Goal: Transaction & Acquisition: Purchase product/service

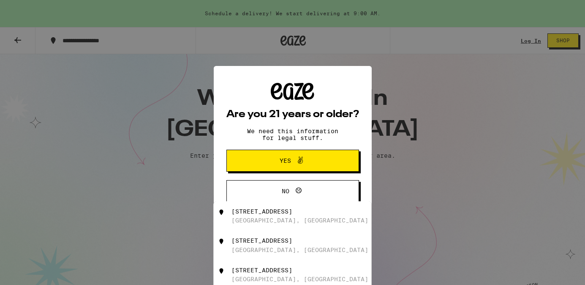
click at [286, 160] on span "Yes" at bounding box center [285, 161] width 11 height 6
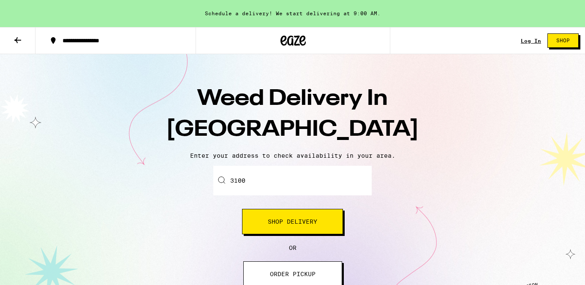
click at [289, 176] on input "3100" at bounding box center [292, 181] width 158 height 30
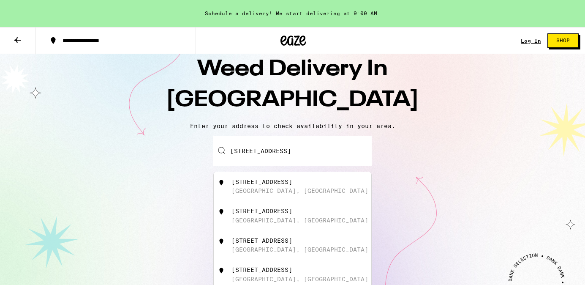
scroll to position [32, 0]
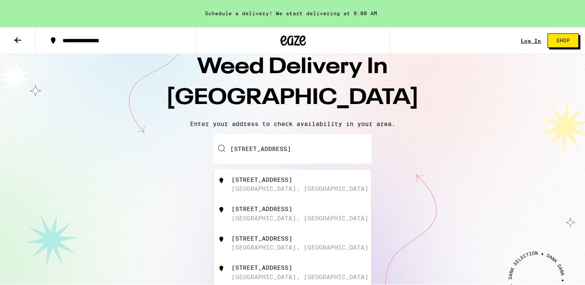
click at [282, 219] on div "Los Angeles, CA" at bounding box center [300, 218] width 137 height 7
type input "3100 Riverside Dr, Los Angeles, CA"
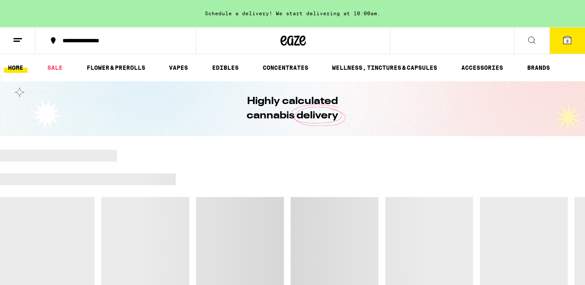
click at [529, 43] on icon at bounding box center [532, 40] width 10 height 10
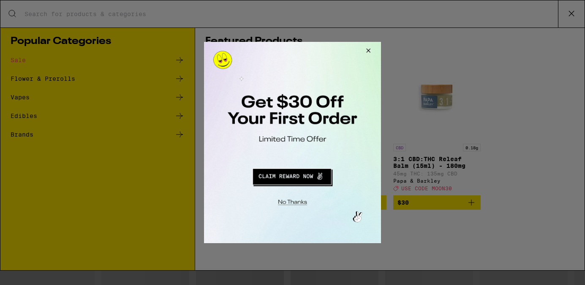
click at [289, 178] on button "Redirect to URL" at bounding box center [291, 175] width 147 height 20
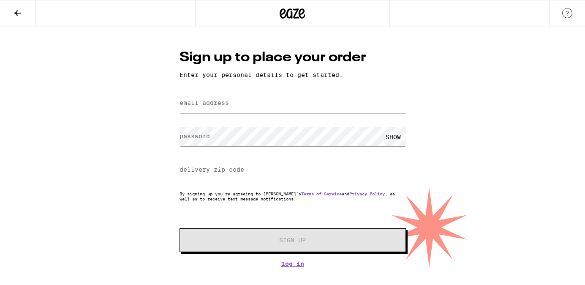
click at [257, 106] on input "email address" at bounding box center [293, 103] width 226 height 19
type input "darlingfitch@gmail.com"
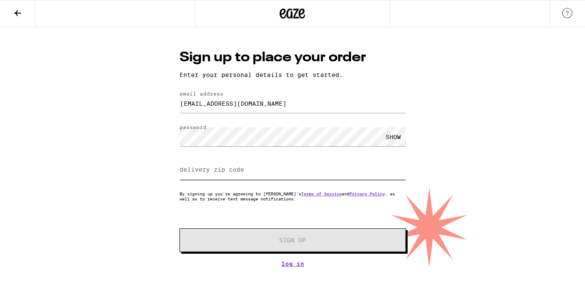
click at [237, 167] on input "delivery zip code" at bounding box center [293, 170] width 226 height 19
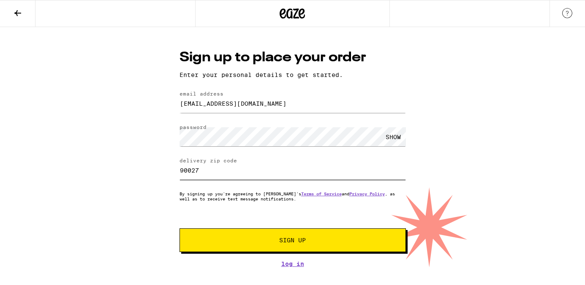
type input "90027"
click at [265, 237] on button "Sign Up" at bounding box center [293, 240] width 226 height 24
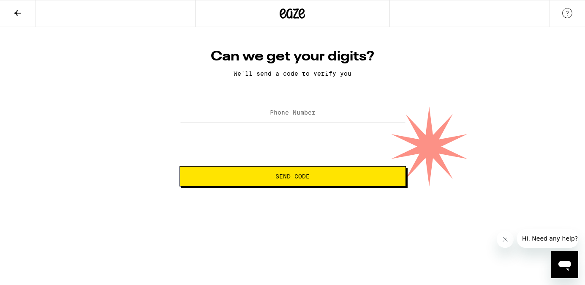
click at [281, 114] on label "Phone Number" at bounding box center [293, 112] width 46 height 7
type input "(323) 559-5075"
click at [264, 174] on button "Send Code" at bounding box center [293, 176] width 226 height 20
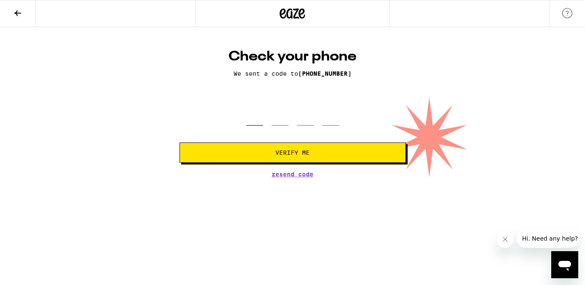
click at [255, 121] on input "tel" at bounding box center [254, 113] width 17 height 25
type input "4"
type input "7"
type input "5"
type input "6"
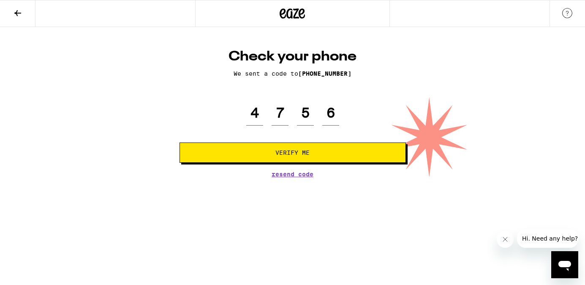
click at [284, 155] on span "Verify Me" at bounding box center [292, 153] width 34 height 6
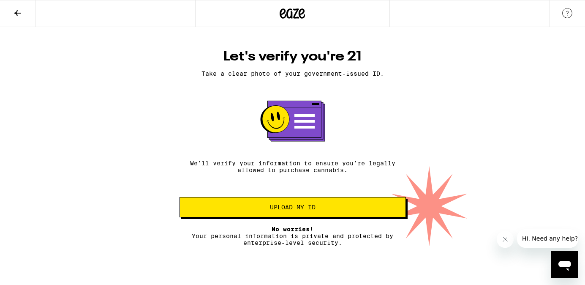
click at [323, 203] on button "Upload my ID" at bounding box center [293, 207] width 226 height 20
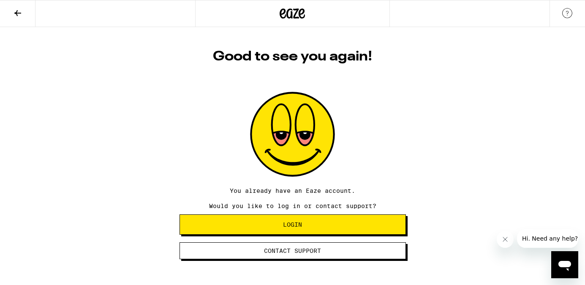
click at [350, 231] on button "Login" at bounding box center [293, 224] width 226 height 20
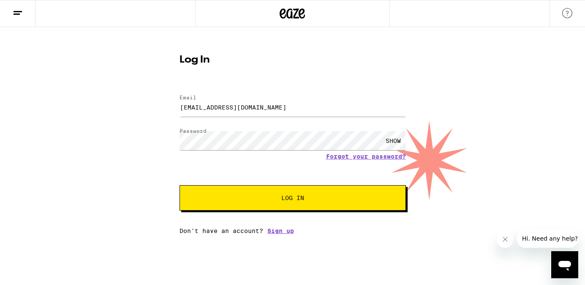
click at [325, 198] on span "Log In" at bounding box center [293, 198] width 158 height 6
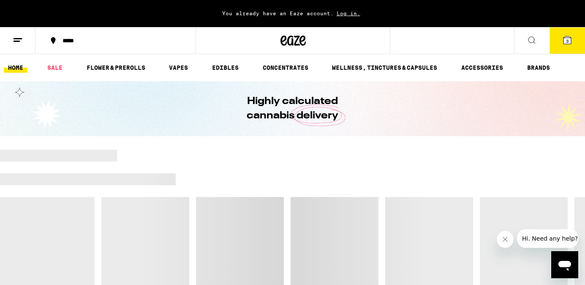
click at [342, 15] on span "Log in." at bounding box center [349, 13] width 30 height 5
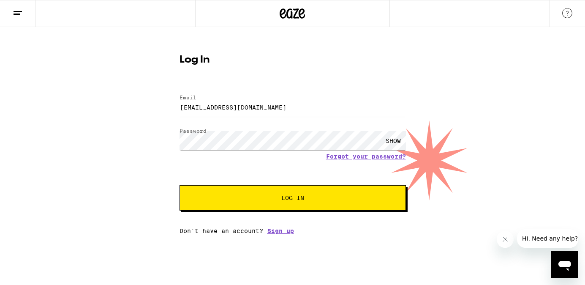
click at [311, 203] on button "Log In" at bounding box center [293, 197] width 226 height 25
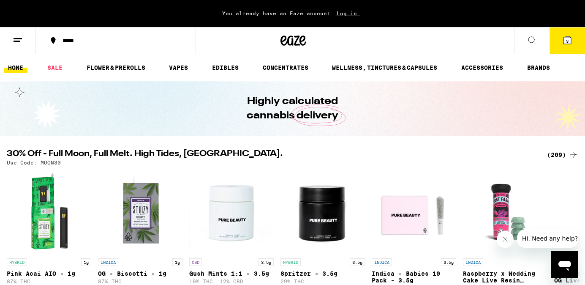
click at [533, 42] on icon at bounding box center [532, 40] width 7 height 7
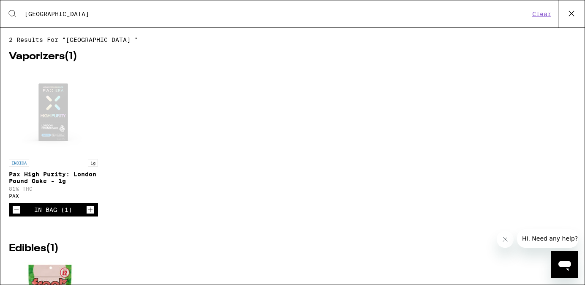
type input "london"
click at [567, 14] on icon at bounding box center [571, 13] width 13 height 13
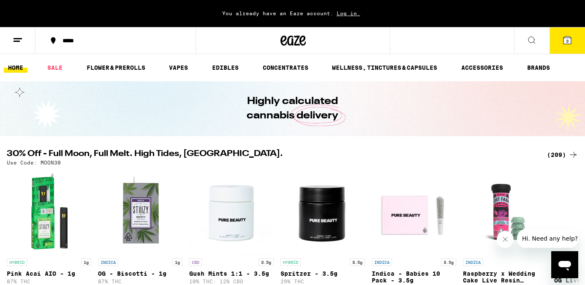
click at [571, 39] on icon at bounding box center [568, 40] width 8 height 8
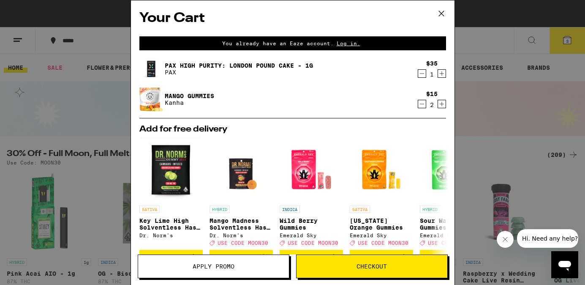
click at [237, 66] on link "Pax High Purity: London Pound Cake - 1g" at bounding box center [239, 65] width 148 height 7
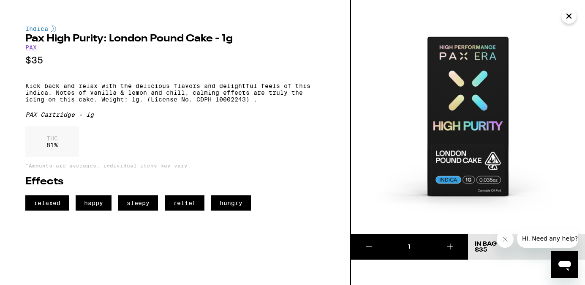
click at [568, 18] on icon "Close" at bounding box center [569, 16] width 4 height 4
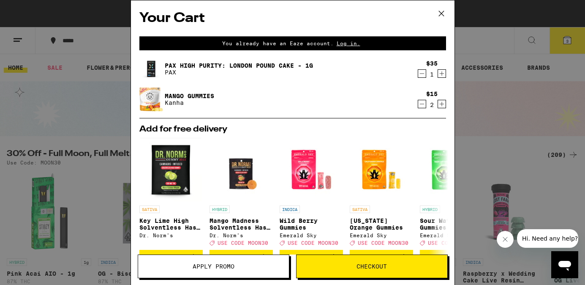
click at [442, 12] on icon at bounding box center [441, 13] width 13 height 13
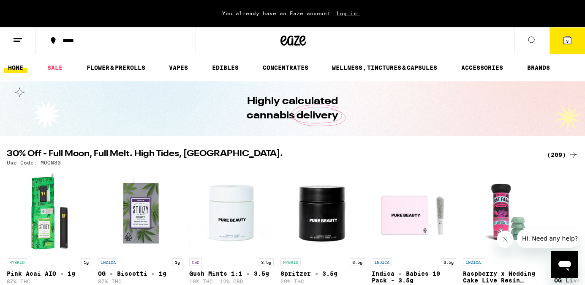
click at [532, 40] on icon at bounding box center [532, 40] width 10 height 10
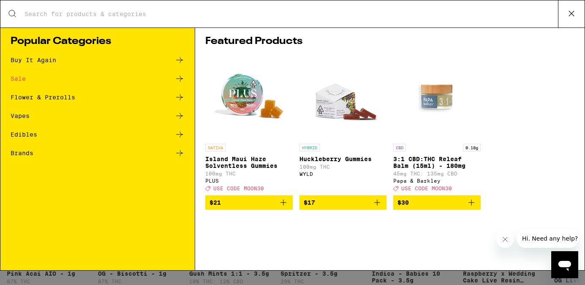
click at [461, 10] on input "Search for Products" at bounding box center [291, 14] width 534 height 8
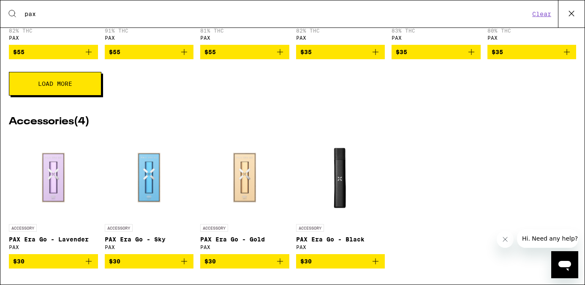
scroll to position [434, 0]
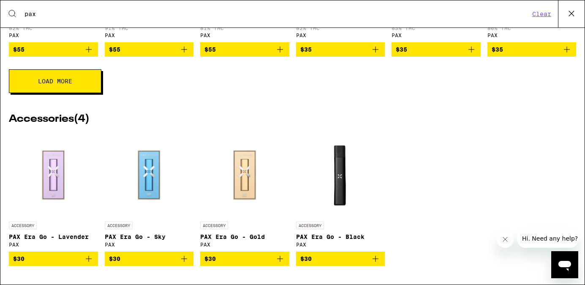
type input "pax"
click at [340, 177] on img "Open page for PAX Era Go - Black from PAX" at bounding box center [340, 175] width 85 height 85
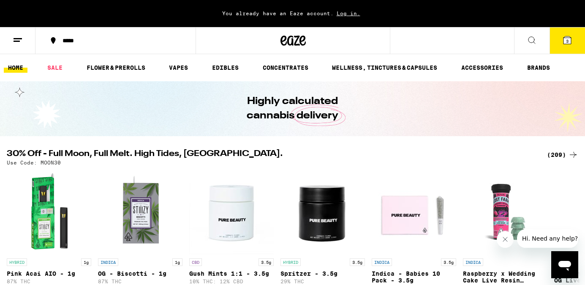
scroll to position [434, 0]
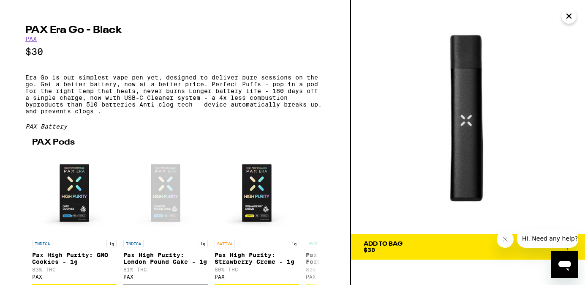
click at [399, 251] on div "Add To Bag $30" at bounding box center [383, 247] width 39 height 12
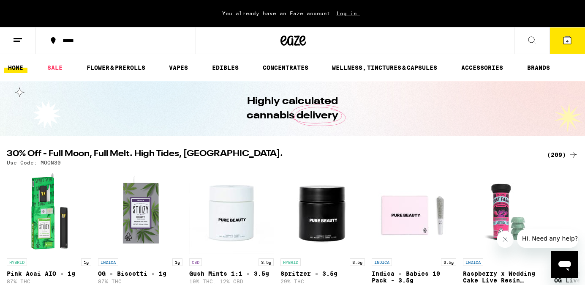
click at [563, 44] on icon at bounding box center [567, 40] width 10 height 10
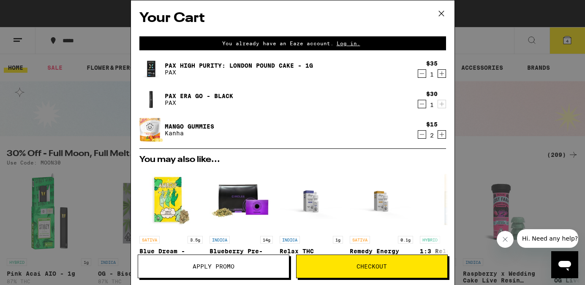
click at [423, 136] on icon "Decrement" at bounding box center [422, 134] width 8 height 10
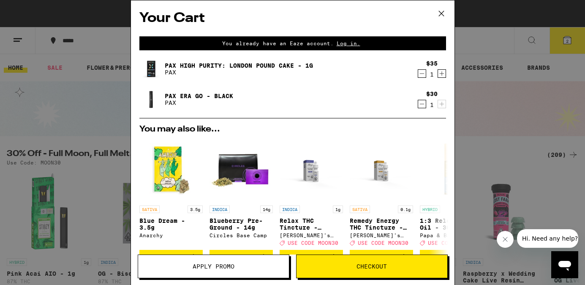
click at [350, 44] on span "Log in." at bounding box center [349, 43] width 30 height 5
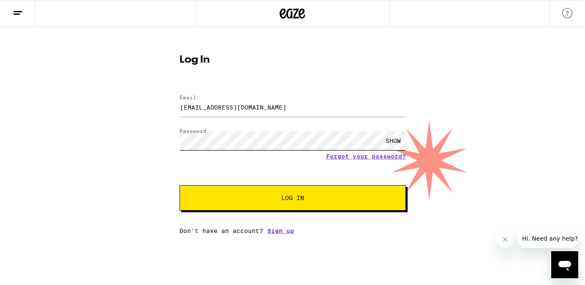
click at [180, 185] on button "Log In" at bounding box center [293, 197] width 226 height 25
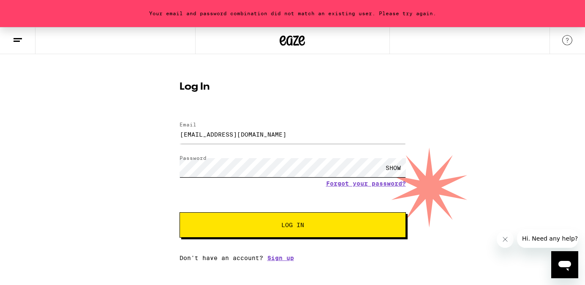
click at [180, 212] on button "Log In" at bounding box center [293, 224] width 226 height 25
click at [360, 186] on link "Forgot your password?" at bounding box center [366, 183] width 80 height 7
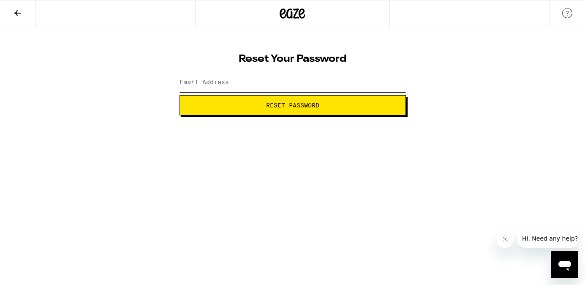
click at [247, 76] on input "Email Address" at bounding box center [293, 82] width 226 height 19
type input "darlingfitch@gmail.com"
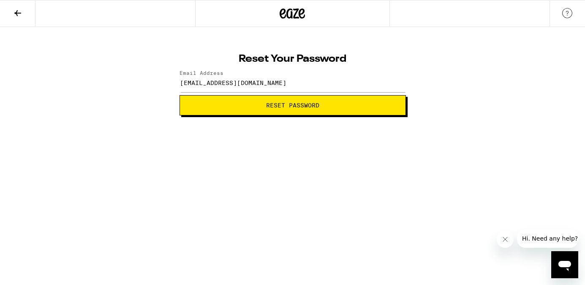
click at [259, 107] on span "Reset Password" at bounding box center [293, 105] width 212 height 6
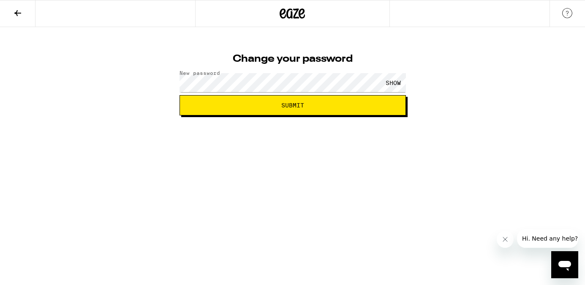
click at [265, 107] on span "Submit" at bounding box center [293, 105] width 212 height 6
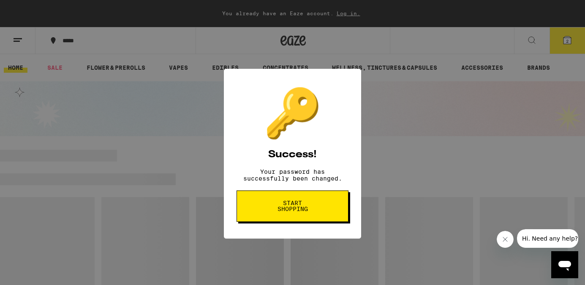
click at [286, 195] on span "Start shopping" at bounding box center [293, 195] width 44 height 12
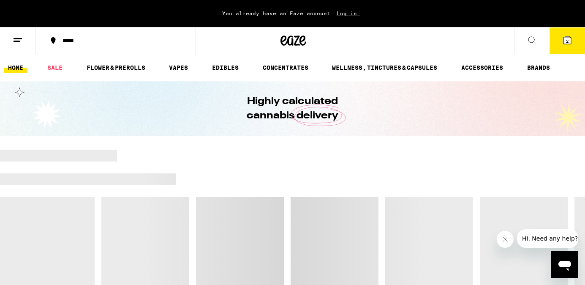
click at [563, 40] on icon at bounding box center [567, 40] width 10 height 10
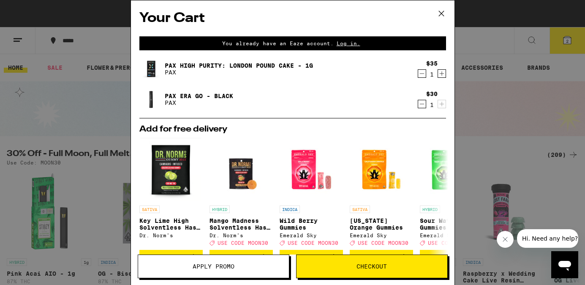
click at [366, 267] on span "Checkout" at bounding box center [372, 266] width 30 height 6
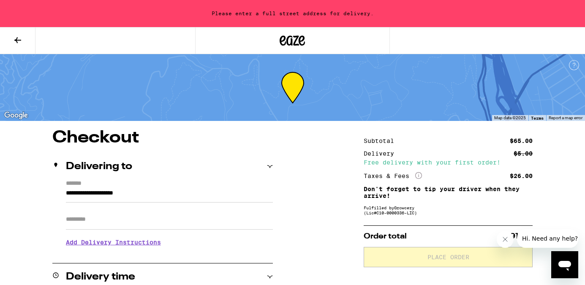
click at [22, 38] on icon at bounding box center [18, 40] width 10 height 10
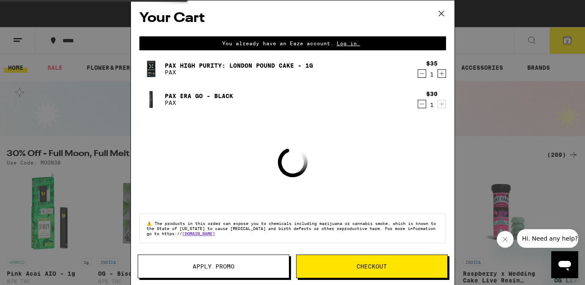
click at [438, 13] on icon at bounding box center [441, 13] width 13 height 13
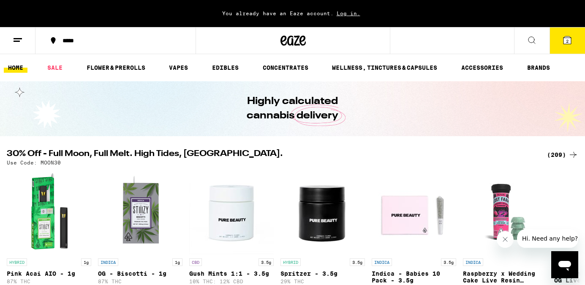
click at [573, 39] on button "2" at bounding box center [567, 40] width 35 height 26
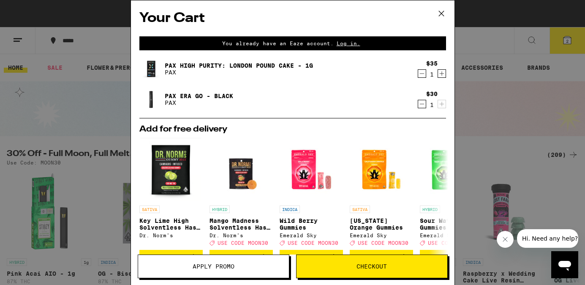
click at [231, 261] on button "Apply Promo" at bounding box center [214, 266] width 152 height 24
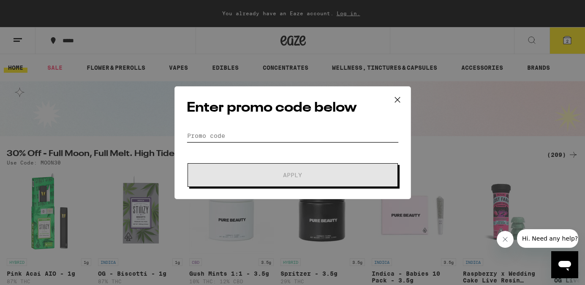
click at [253, 134] on input "Promo Code" at bounding box center [293, 135] width 212 height 13
